Goal: Task Accomplishment & Management: Use online tool/utility

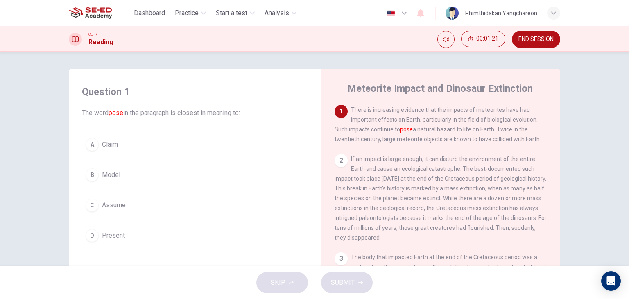
click at [109, 203] on span "Assume" at bounding box center [114, 205] width 24 height 10
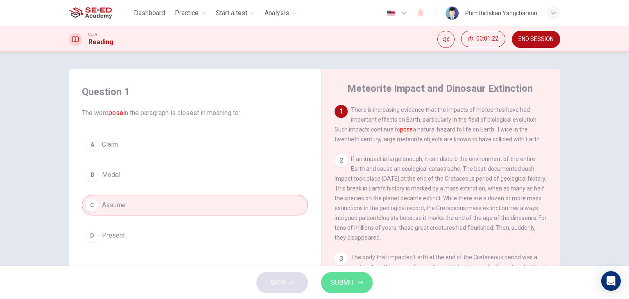
click at [351, 281] on span "SUBMIT" at bounding box center [343, 282] width 24 height 11
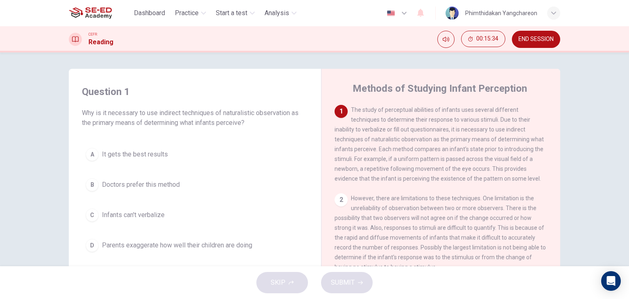
click at [392, 118] on span "The study of perceptual abilities of infants uses several different techniques …" at bounding box center [438, 143] width 209 height 75
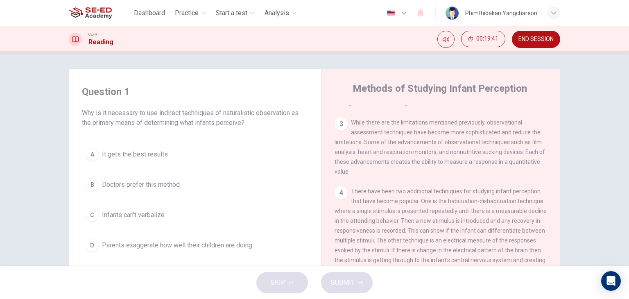
scroll to position [176, 0]
click at [529, 41] on span "END SESSION" at bounding box center [535, 39] width 35 height 7
